Goal: Information Seeking & Learning: Check status

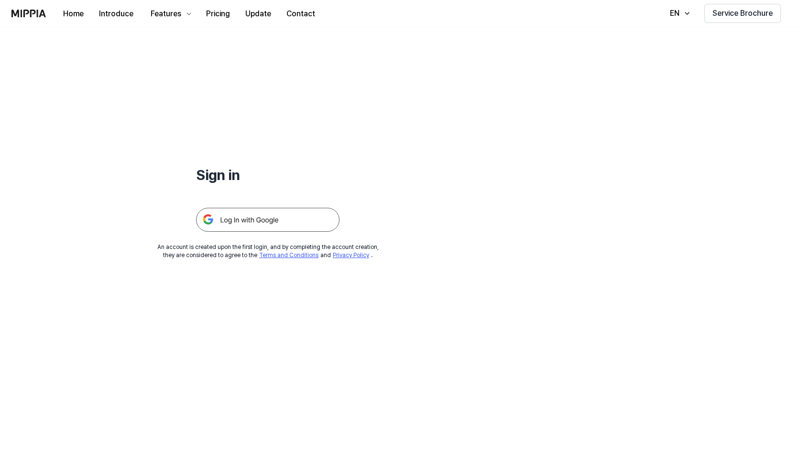
click at [283, 220] on img at bounding box center [267, 220] width 143 height 24
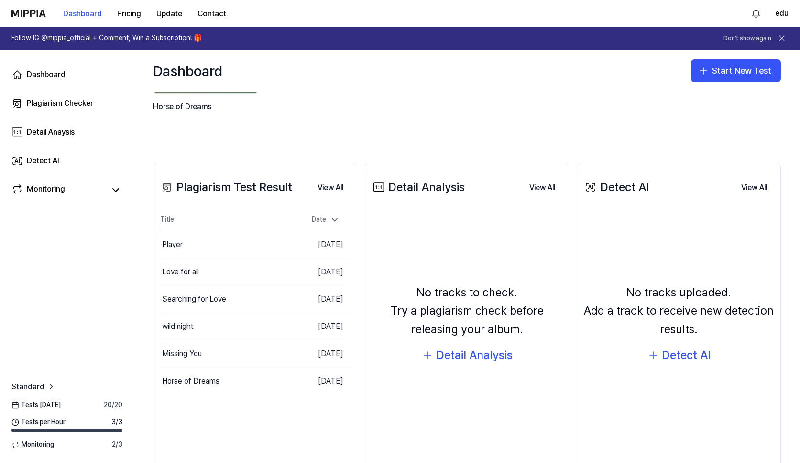
scroll to position [119, 0]
click at [189, 244] on div "Player" at bounding box center [201, 244] width 85 height 27
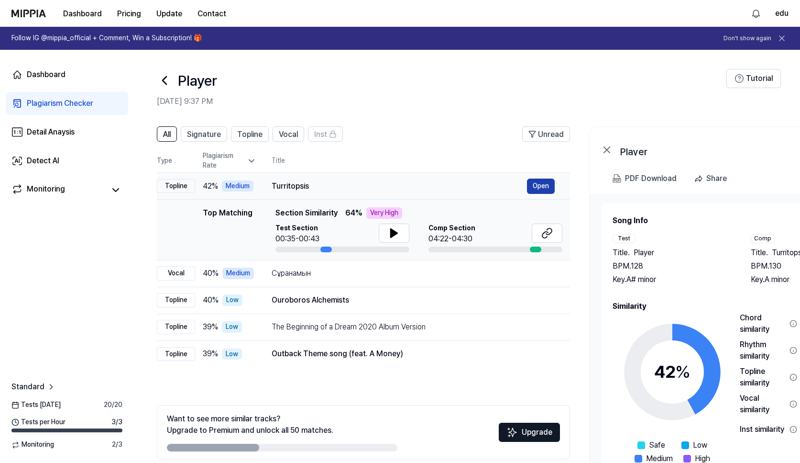
click at [549, 182] on button "Open" at bounding box center [541, 185] width 28 height 15
click at [551, 233] on icon at bounding box center [549, 231] width 6 height 6
click at [379, 278] on div "Сұранамын" at bounding box center [399, 272] width 255 height 11
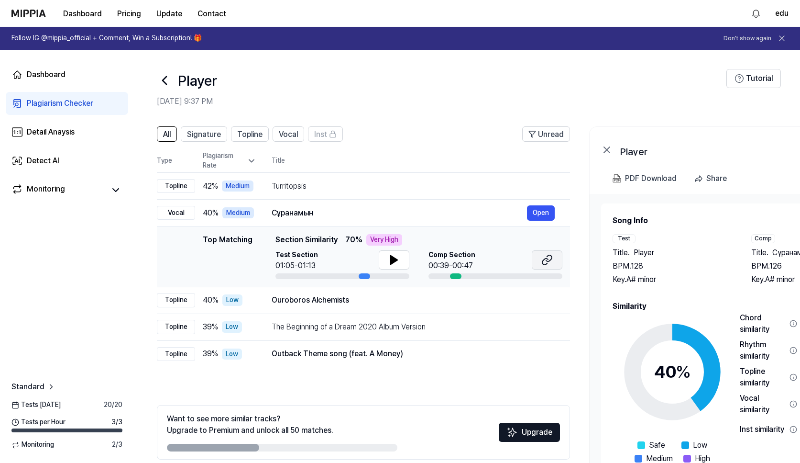
click at [546, 257] on icon at bounding box center [546, 259] width 11 height 11
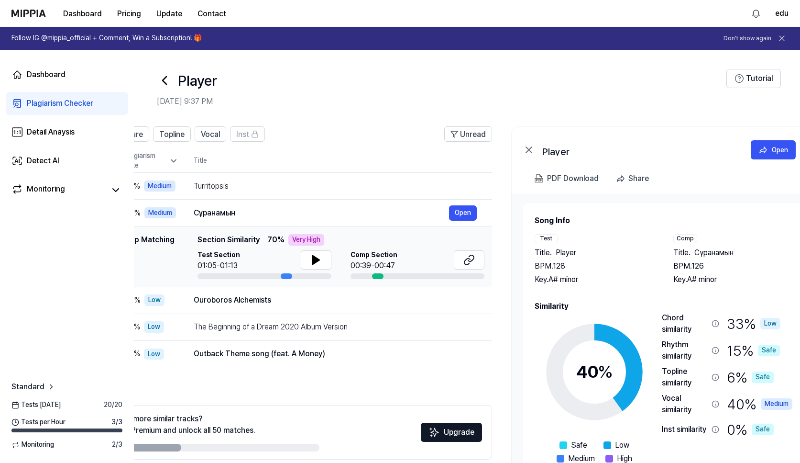
scroll to position [0, 105]
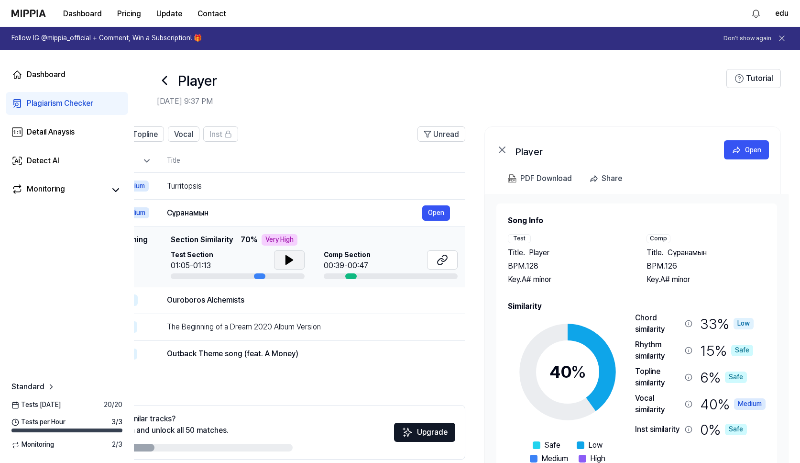
click at [288, 258] on icon at bounding box center [289, 259] width 7 height 9
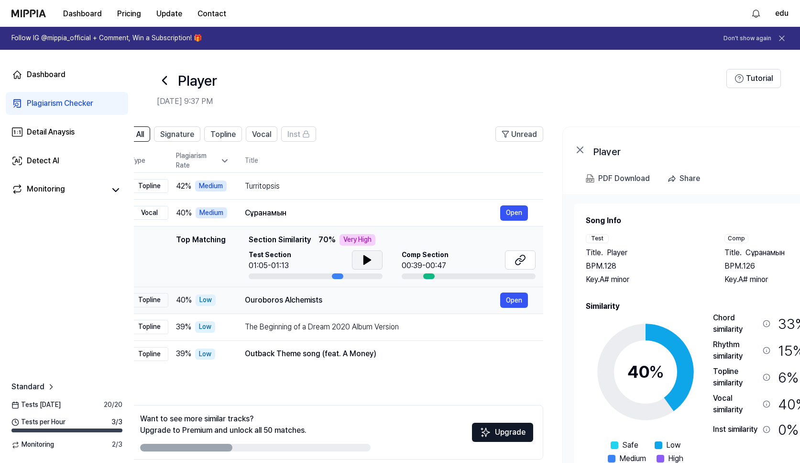
scroll to position [0, 9]
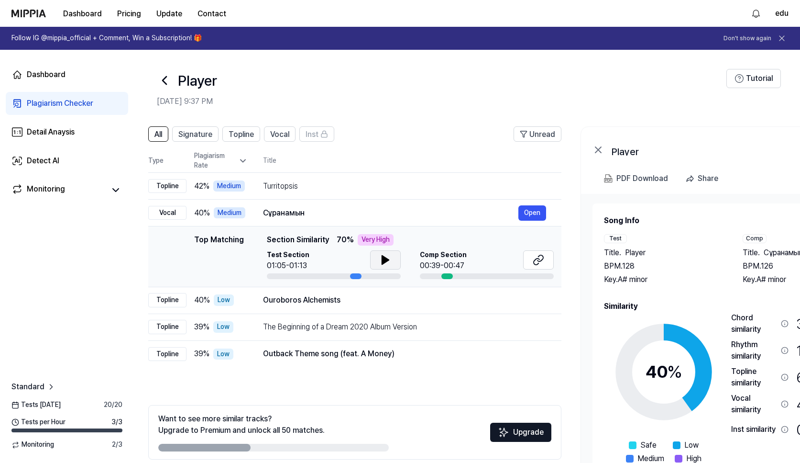
click at [381, 258] on icon at bounding box center [385, 259] width 11 height 11
click at [540, 261] on icon at bounding box center [541, 258] width 6 height 6
click at [385, 258] on icon at bounding box center [385, 259] width 7 height 9
click at [385, 264] on icon at bounding box center [385, 259] width 11 height 11
click at [387, 256] on icon at bounding box center [387, 260] width 2 height 8
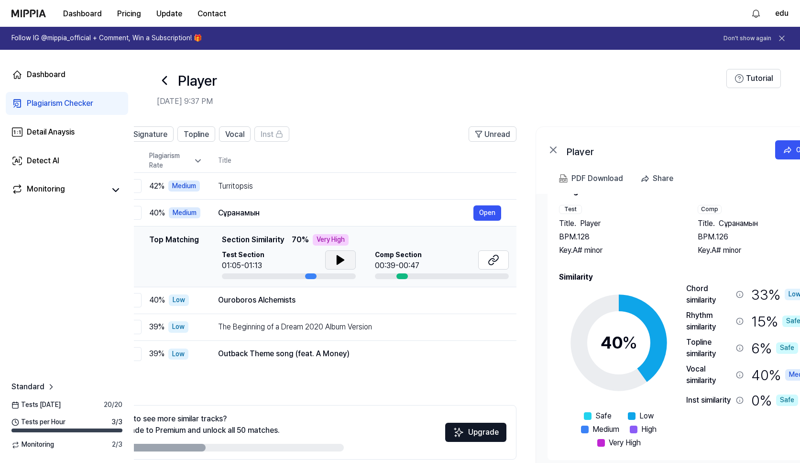
scroll to position [0, 52]
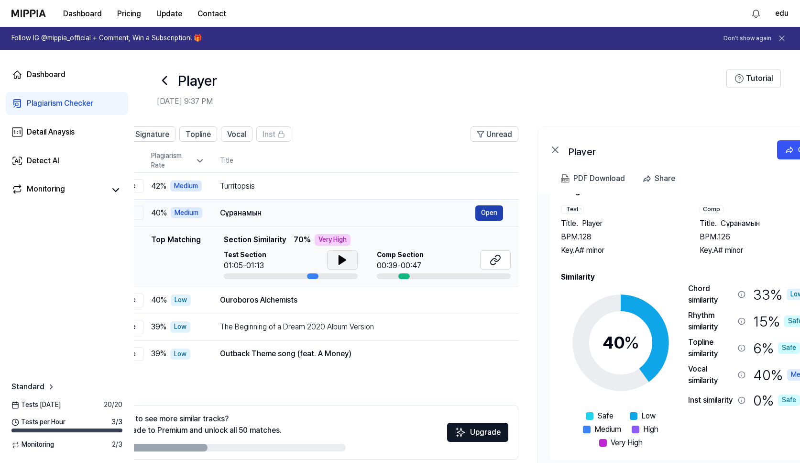
click at [486, 213] on button "Open" at bounding box center [489, 212] width 28 height 15
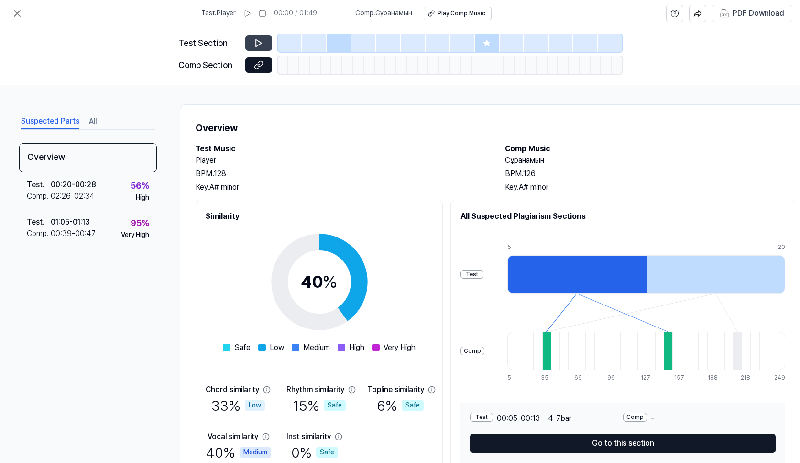
click at [259, 45] on icon at bounding box center [259, 43] width 6 height 7
click at [259, 44] on icon at bounding box center [259, 43] width 10 height 10
click at [18, 17] on icon at bounding box center [16, 13] width 11 height 11
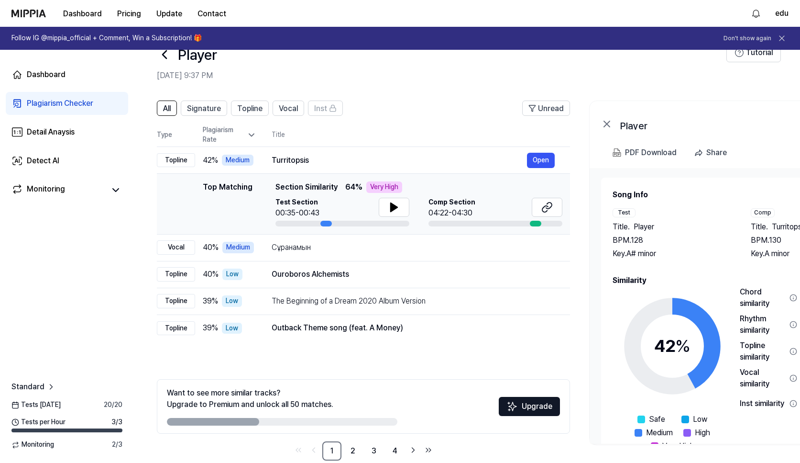
scroll to position [43, 0]
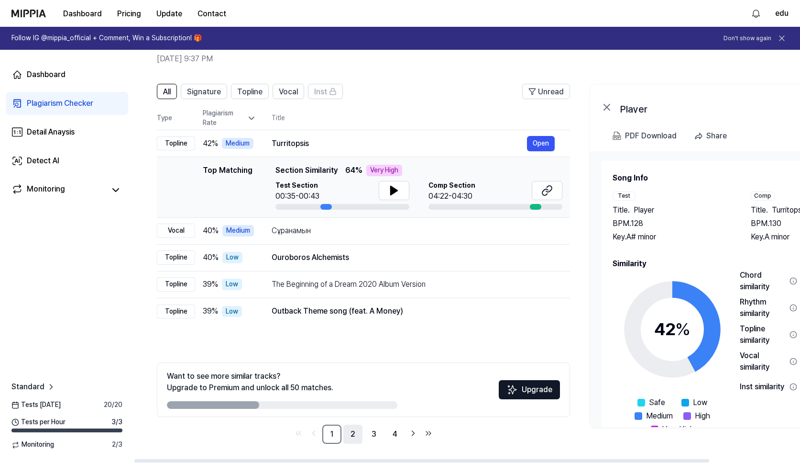
click at [350, 436] on link "2" at bounding box center [352, 433] width 19 height 19
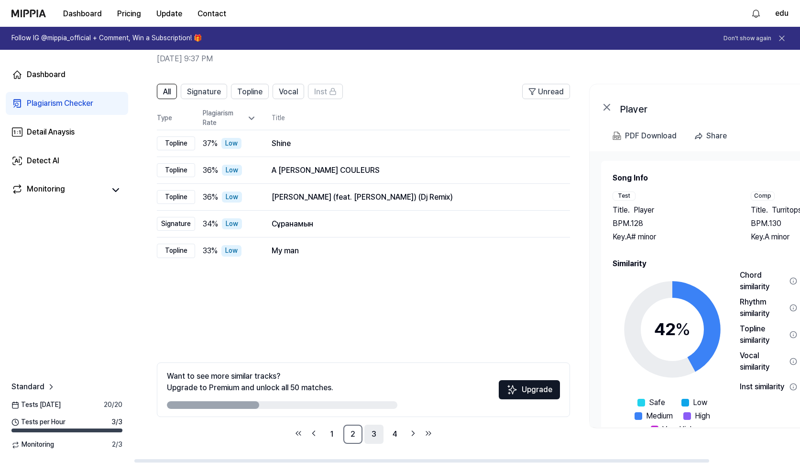
click at [382, 432] on link "3" at bounding box center [373, 433] width 19 height 19
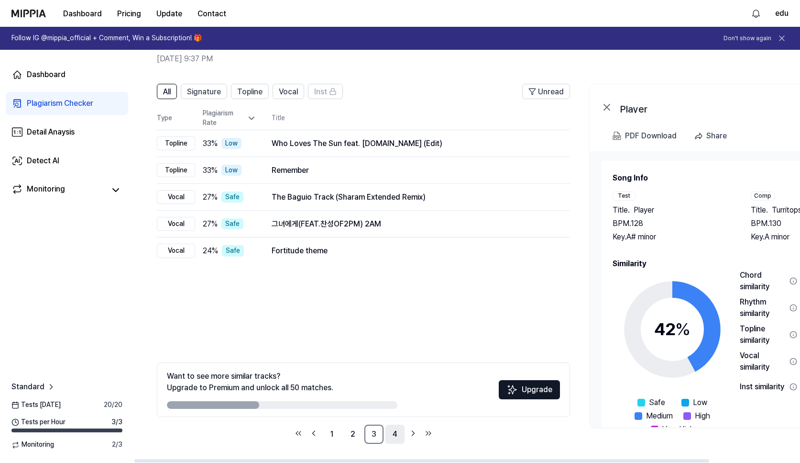
click at [392, 434] on link "4" at bounding box center [394, 433] width 19 height 19
